Goal: Check status: Check status

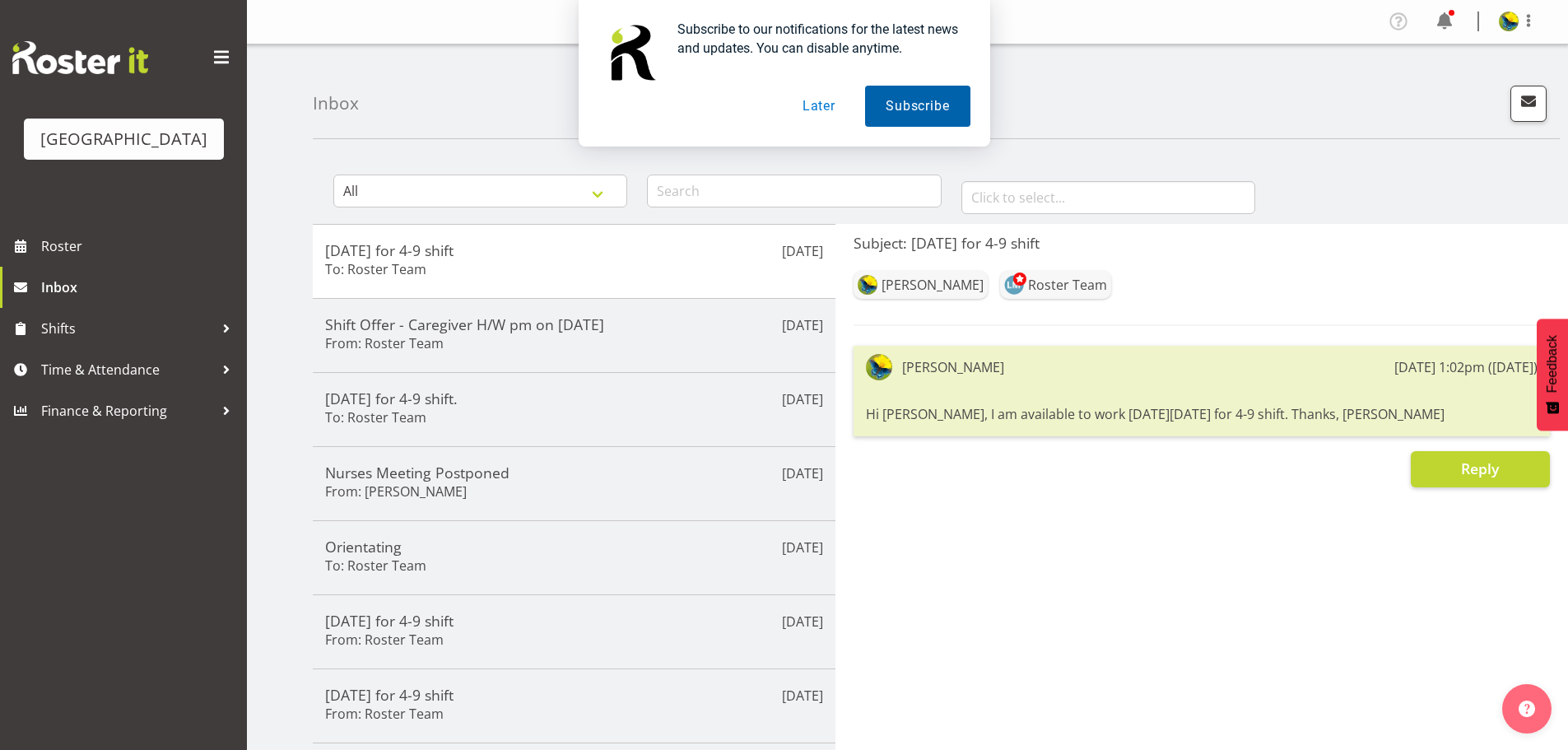
click at [952, 113] on button "Subscribe" at bounding box center [917, 106] width 105 height 41
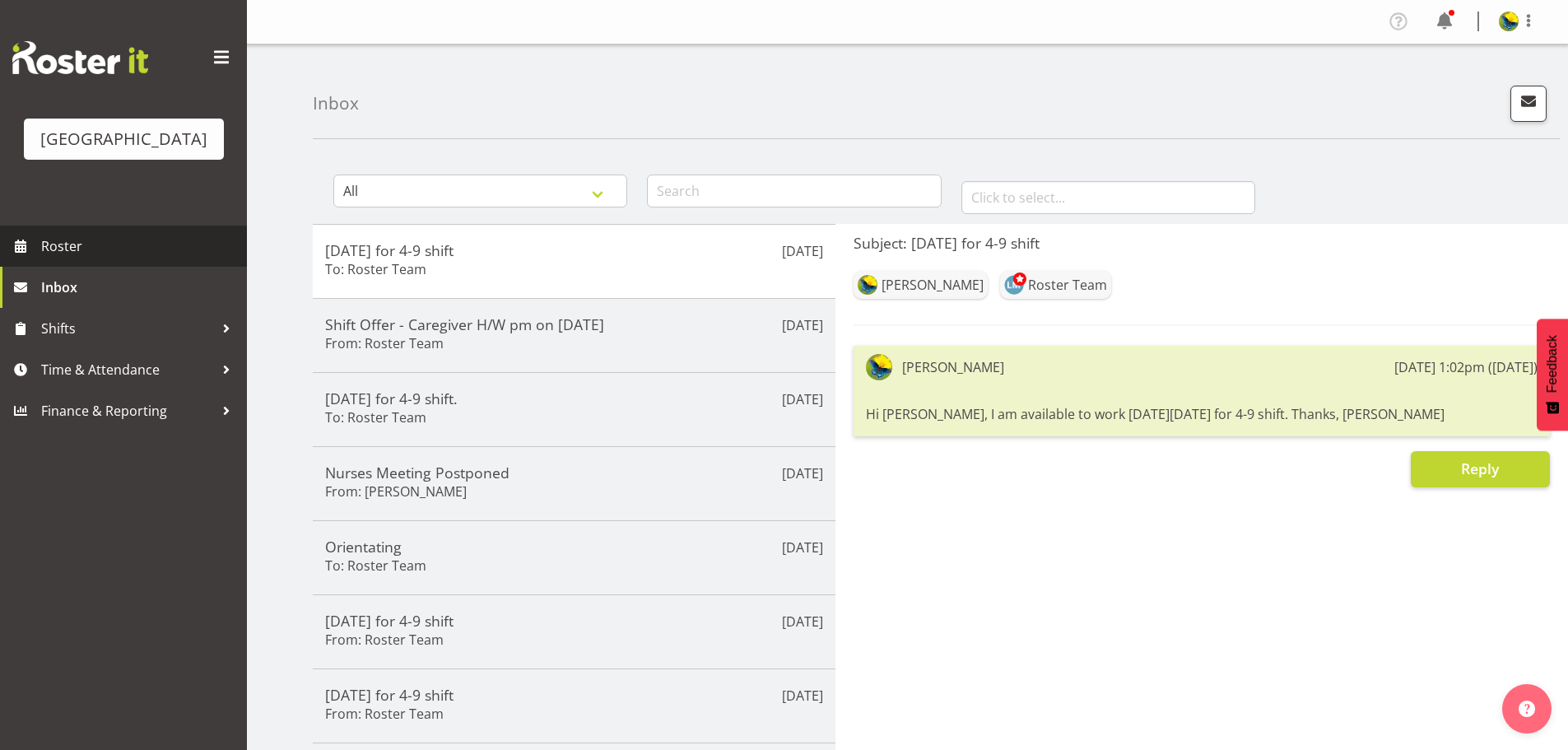
click at [149, 259] on span "Roster" at bounding box center [140, 246] width 198 height 25
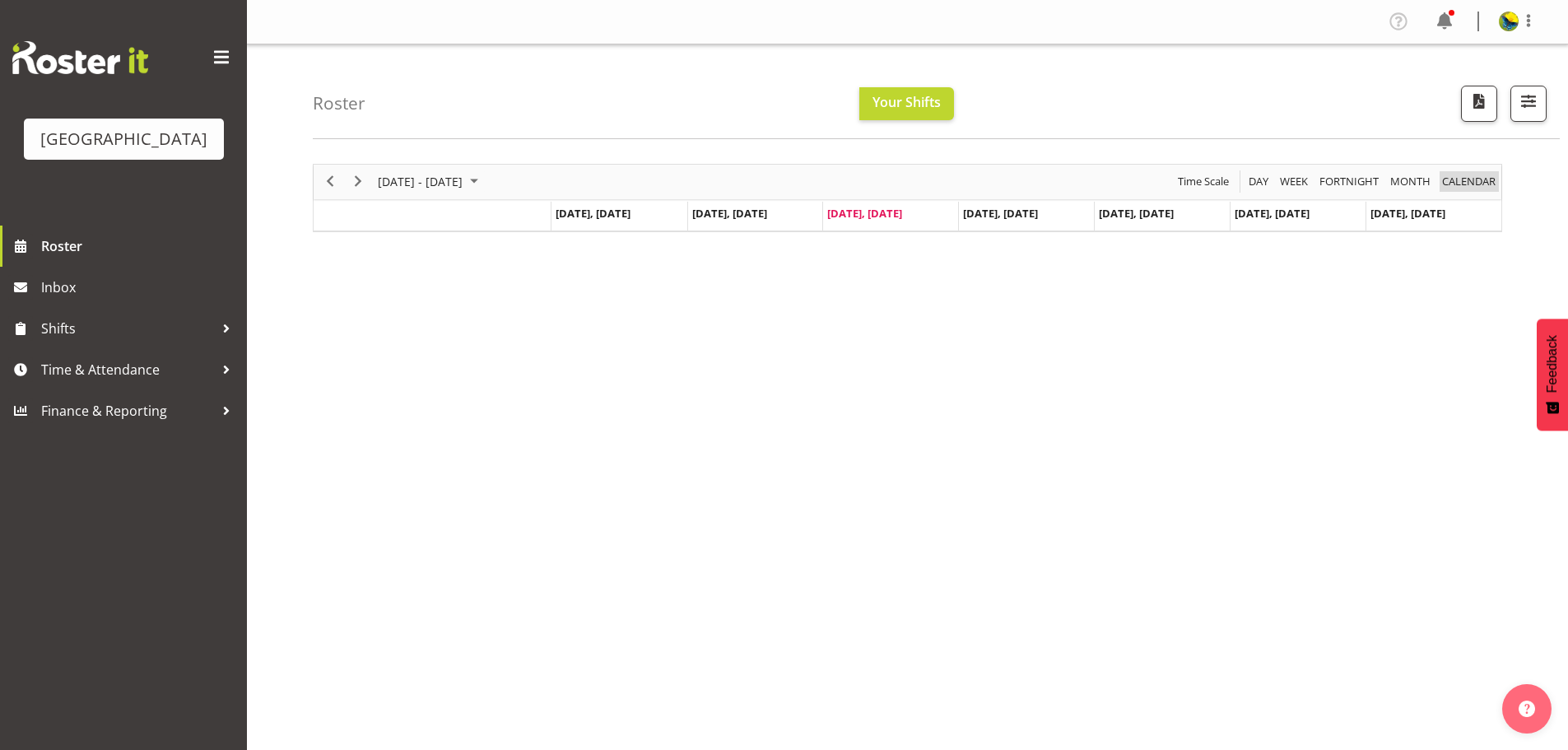
click at [1479, 188] on span "calendar" at bounding box center [1469, 182] width 57 height 20
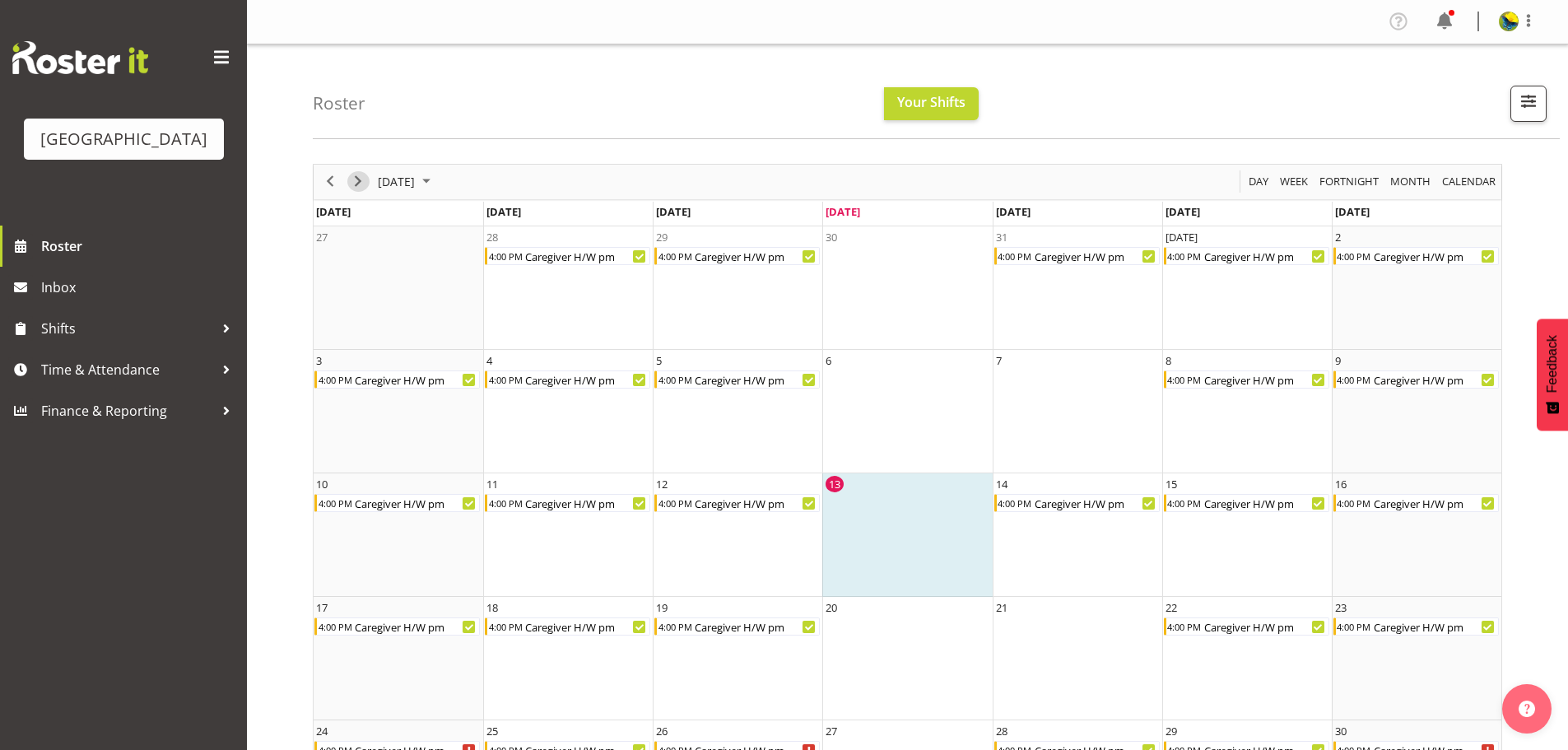
click at [363, 192] on span "Next" at bounding box center [357, 182] width 20 height 20
